Goal: Ask a question

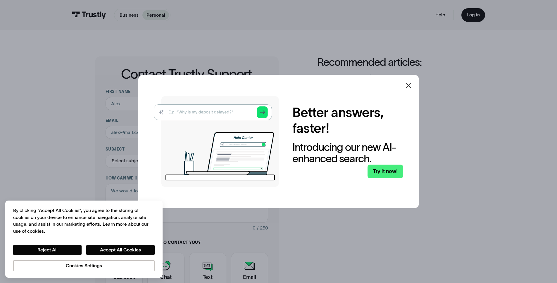
click at [407, 84] on icon at bounding box center [408, 85] width 7 height 7
